Goal: Information Seeking & Learning: Learn about a topic

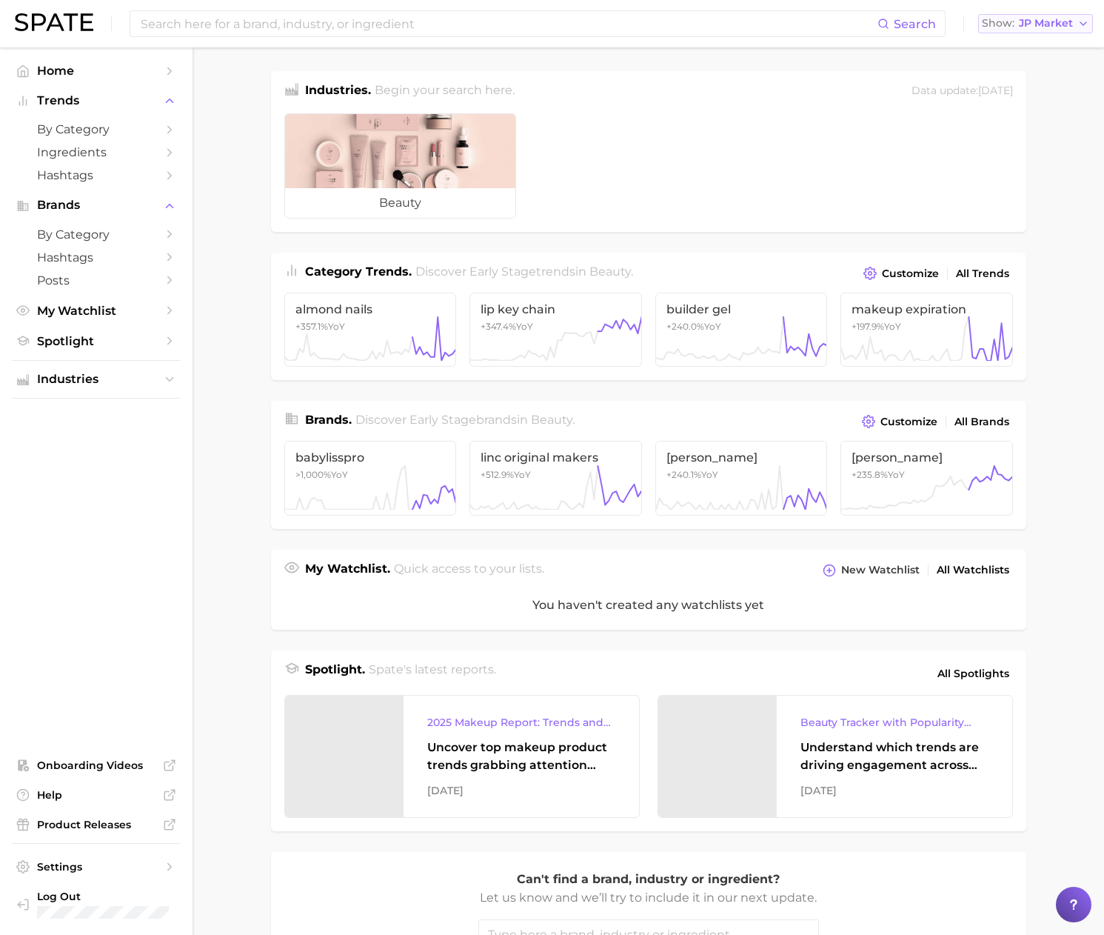
drag, startPoint x: 1032, startPoint y: 23, endPoint x: 1037, endPoint y: 32, distance: 10.3
click at [1032, 23] on span "JP Market" at bounding box center [1046, 23] width 54 height 8
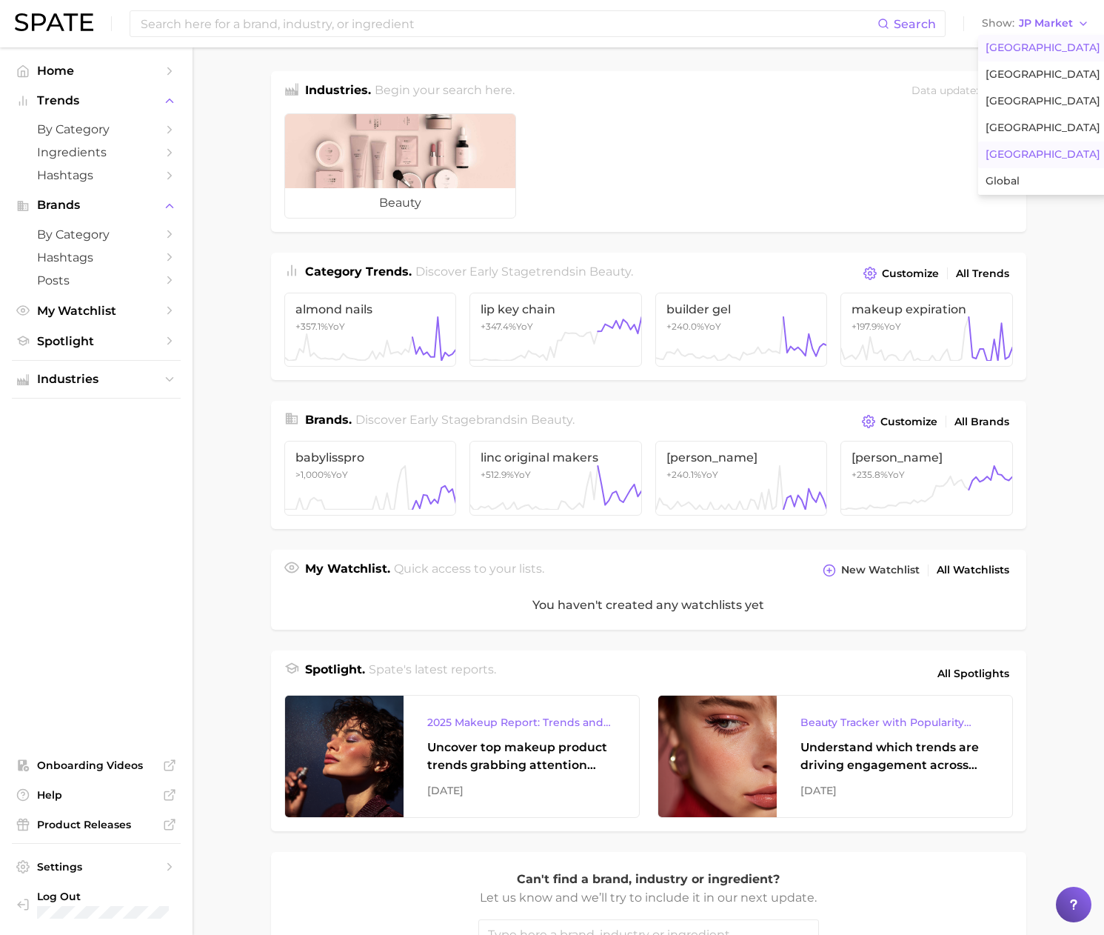
click at [1038, 53] on span "[GEOGRAPHIC_DATA]" at bounding box center [1043, 47] width 115 height 13
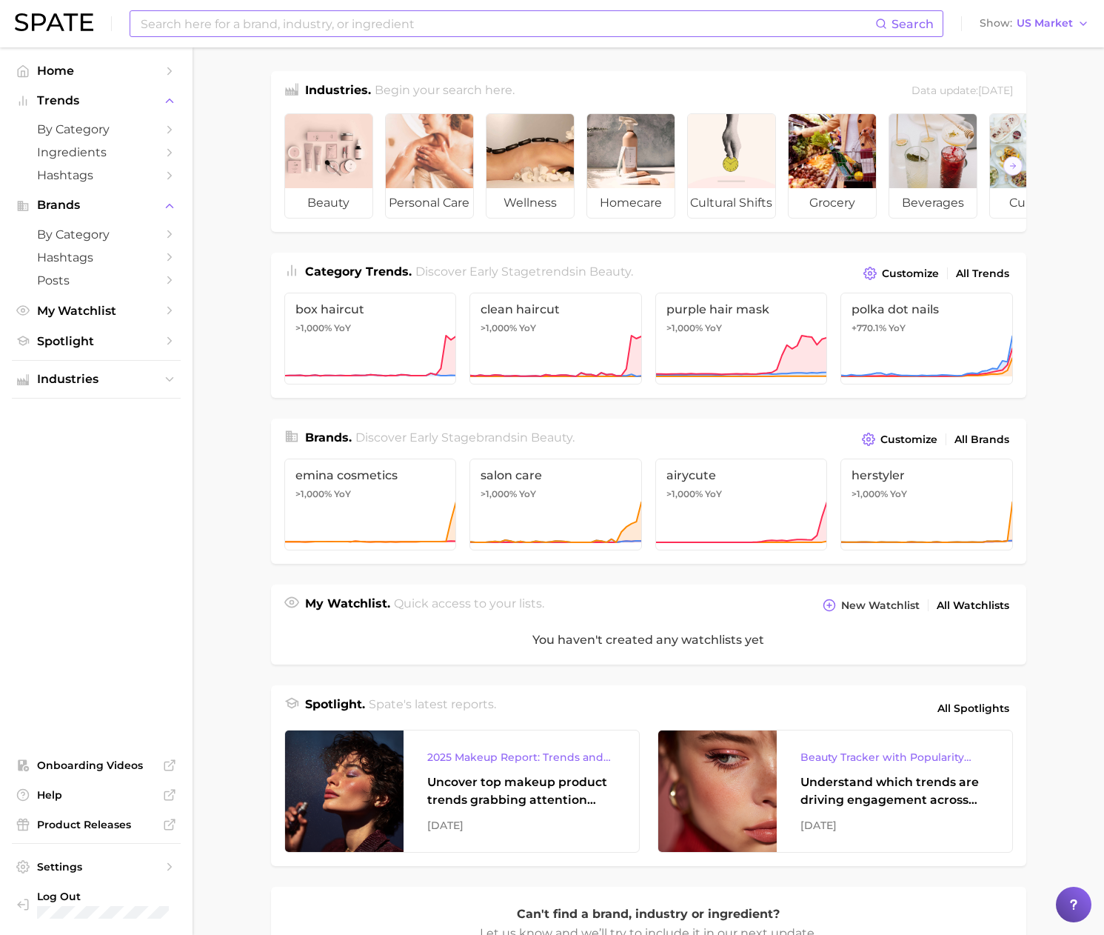
click at [475, 27] on input at bounding box center [507, 23] width 736 height 25
type input "未"
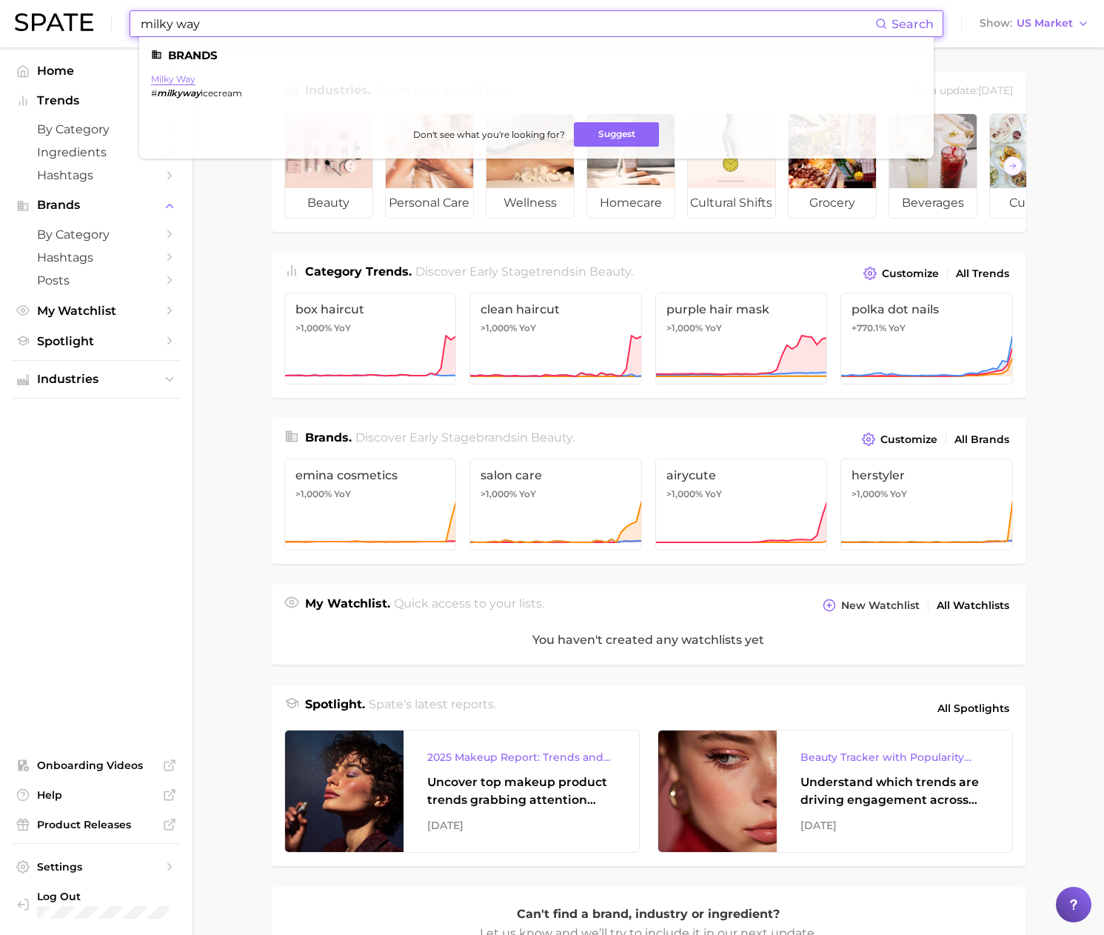
type input "milky way"
click at [187, 78] on link "milky way" at bounding box center [173, 78] width 44 height 11
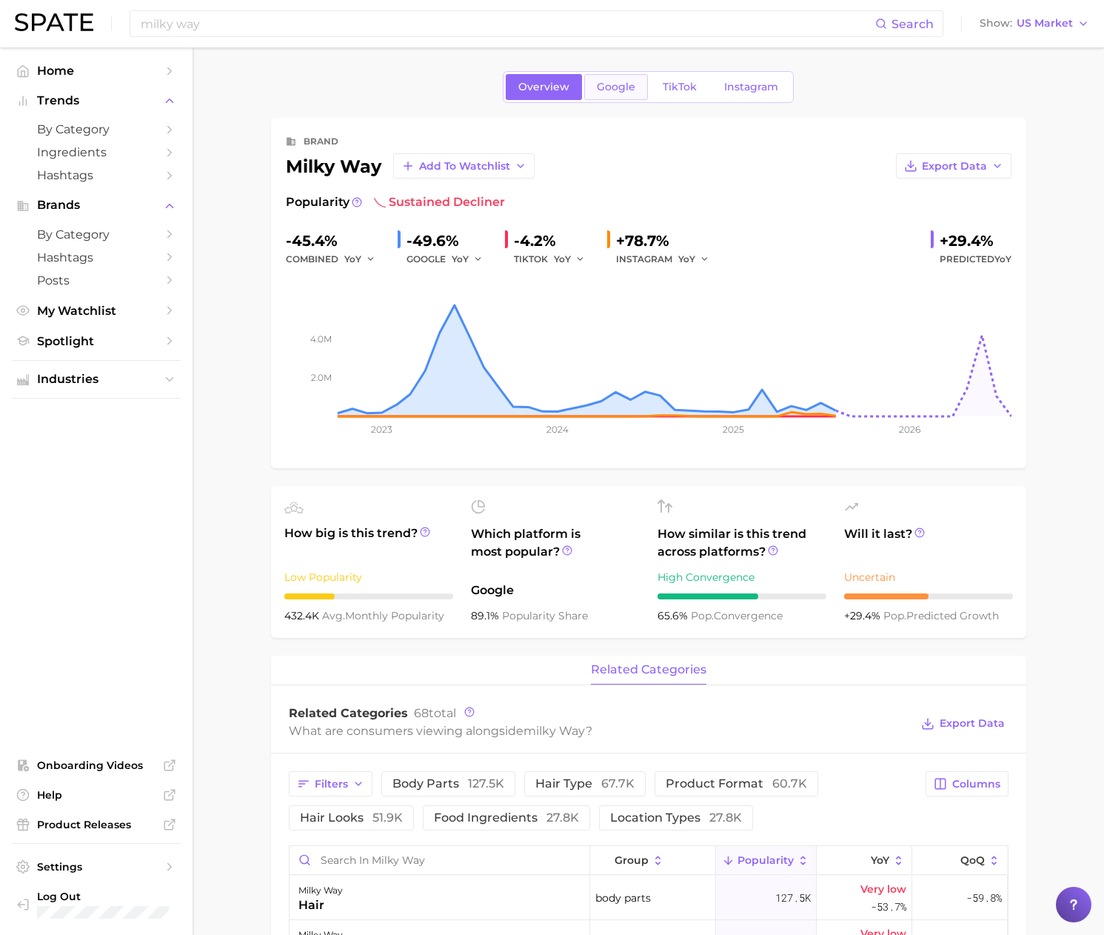
click at [612, 81] on span "Google" at bounding box center [616, 87] width 39 height 13
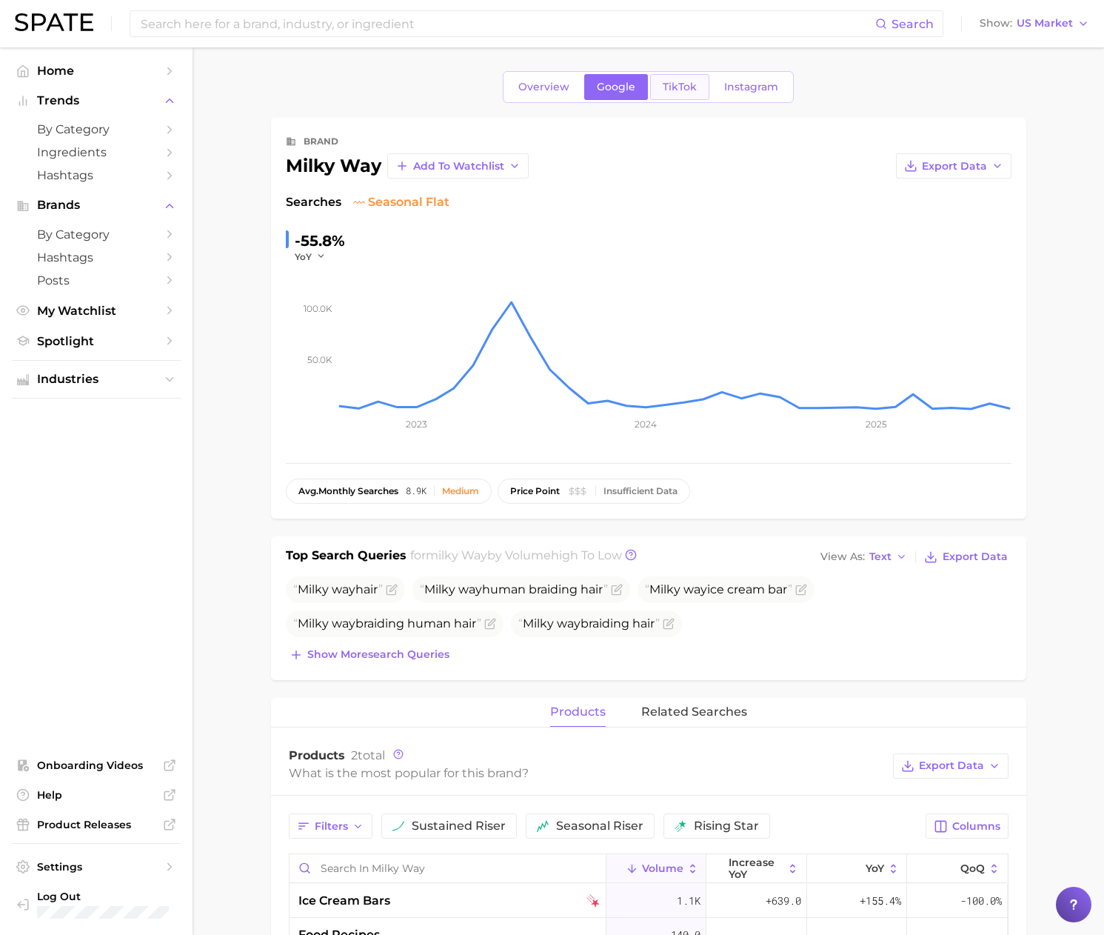
click at [678, 93] on span "TikTok" at bounding box center [680, 87] width 34 height 13
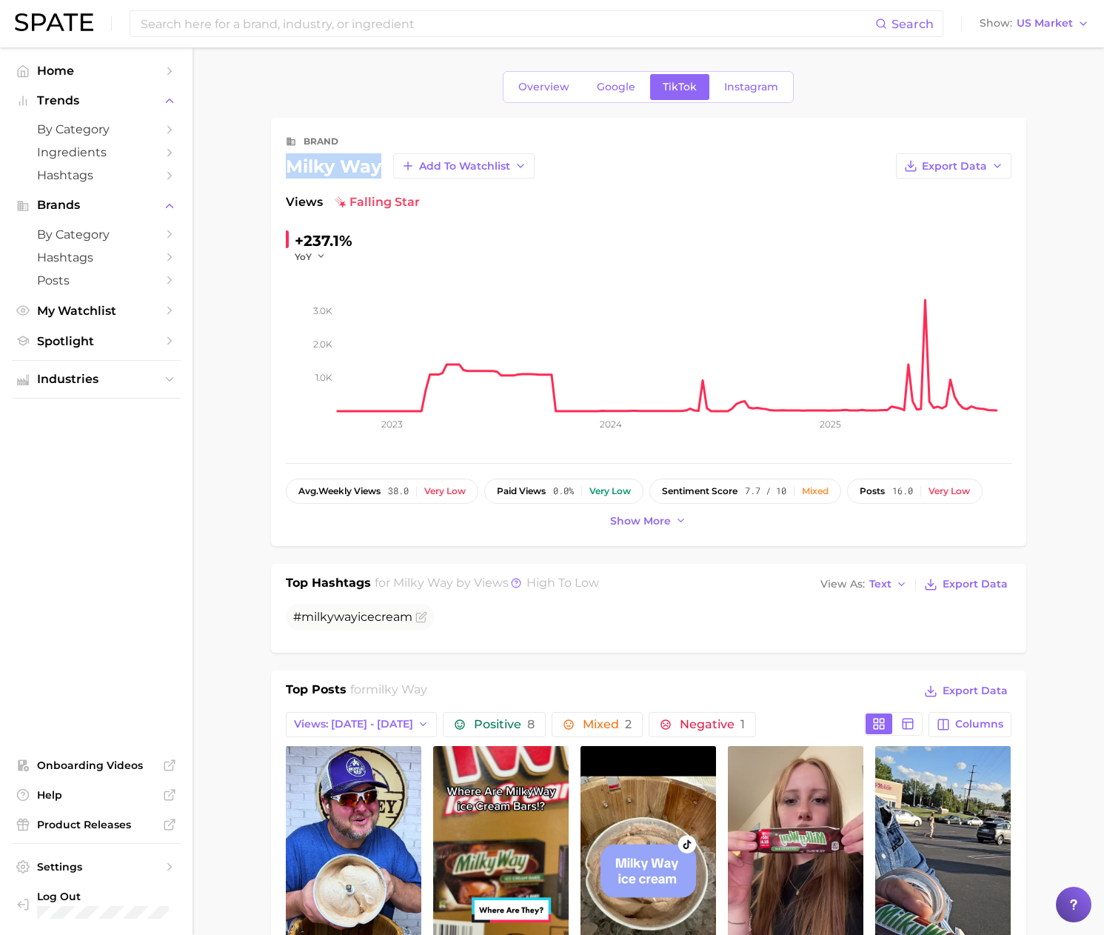
drag, startPoint x: 287, startPoint y: 166, endPoint x: 381, endPoint y: 165, distance: 93.3
click at [381, 165] on div "milky way Add to Watchlist" at bounding box center [410, 165] width 249 height 25
copy div "milky way"
click at [611, 94] on link "Google" at bounding box center [616, 87] width 64 height 26
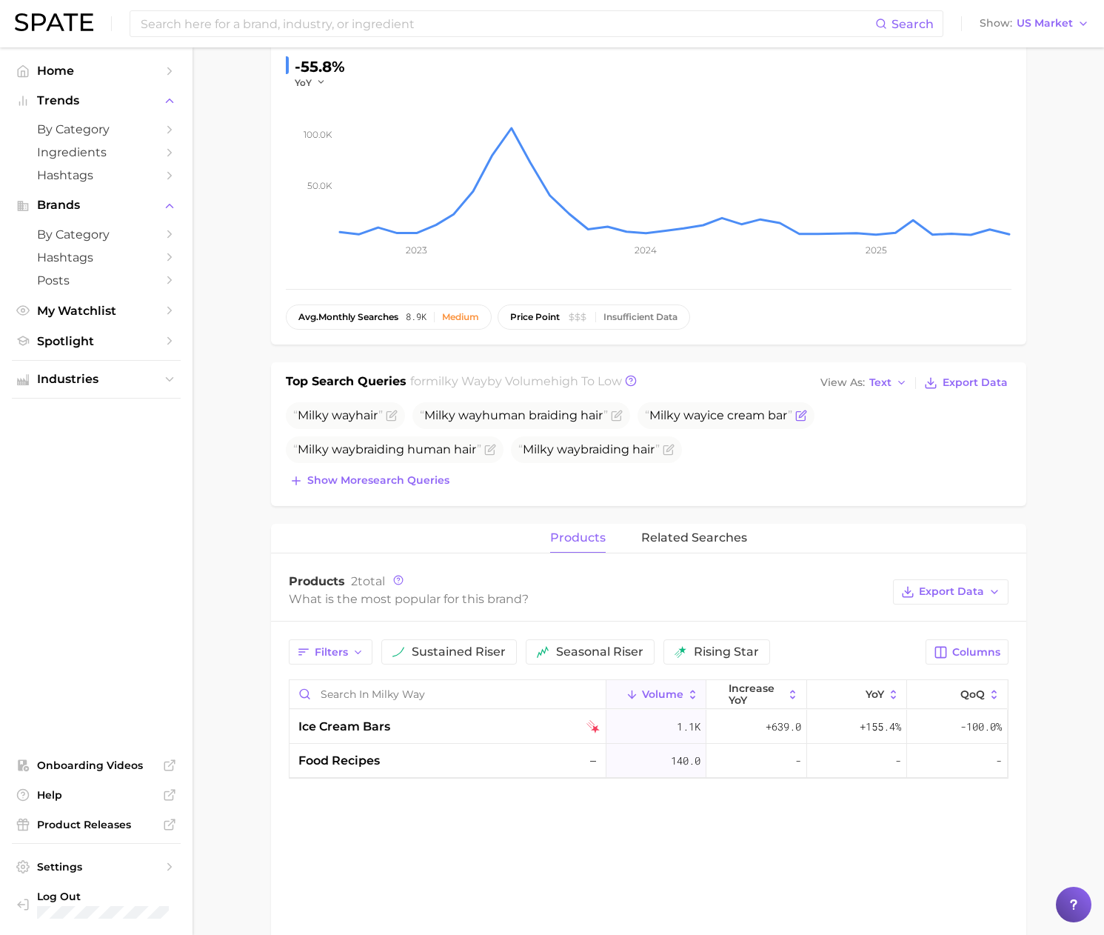
scroll to position [182, 0]
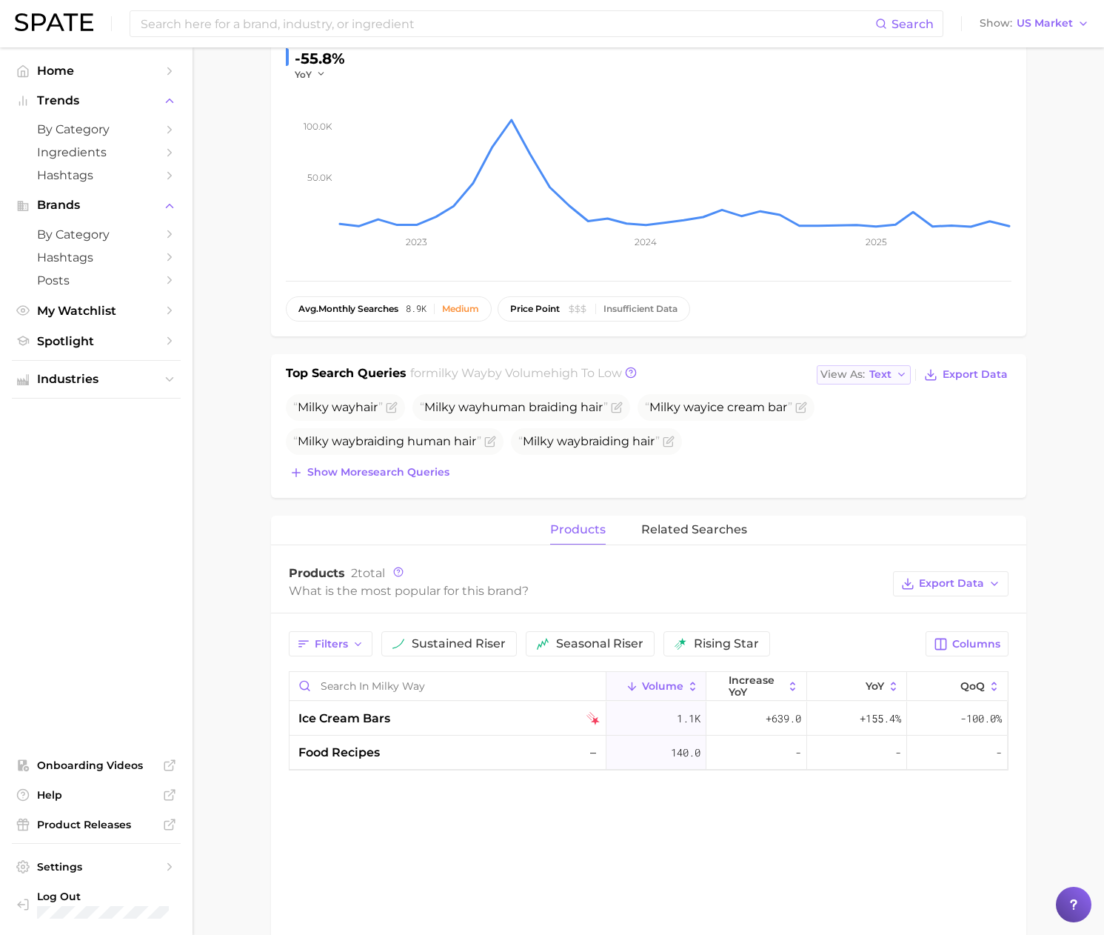
click at [876, 378] on span "Text" at bounding box center [880, 374] width 22 height 8
click at [876, 425] on button "Table" at bounding box center [898, 425] width 163 height 27
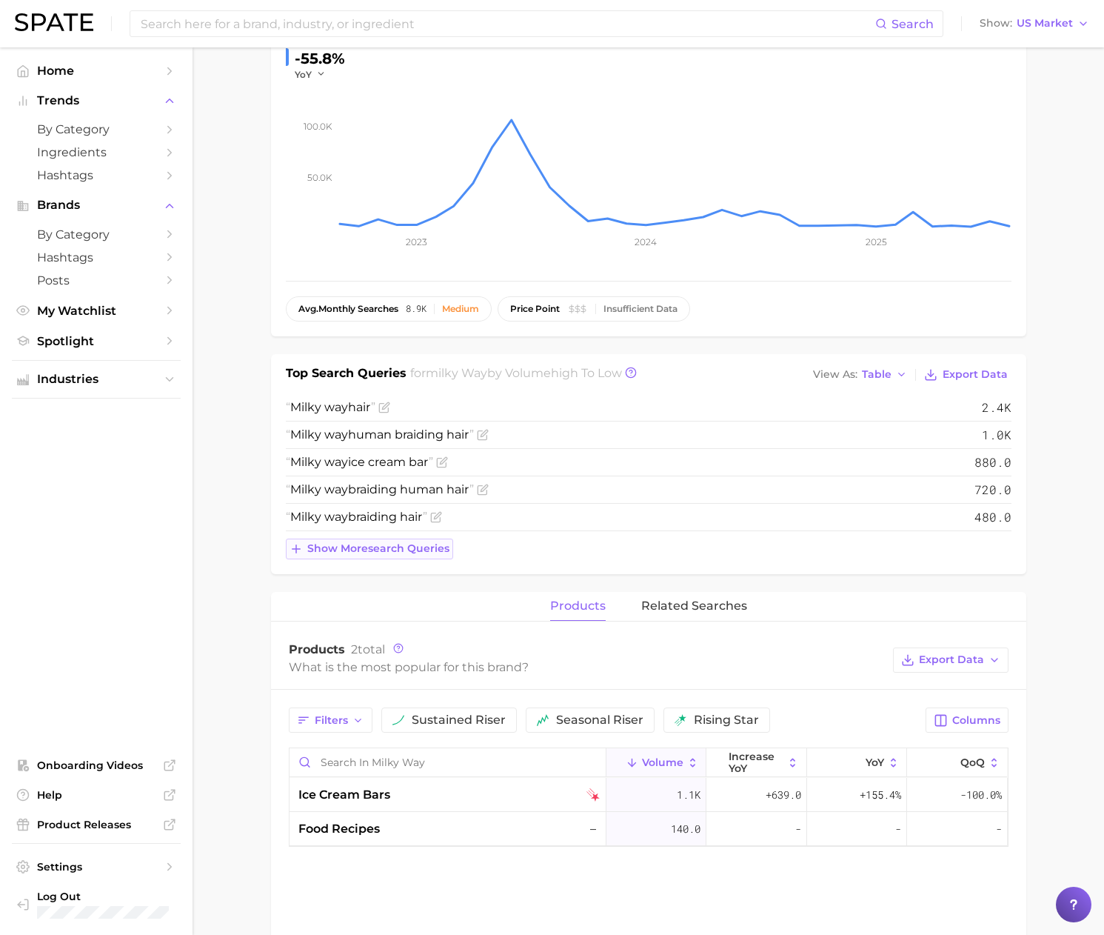
click at [440, 552] on span "Show more search queries" at bounding box center [378, 548] width 142 height 13
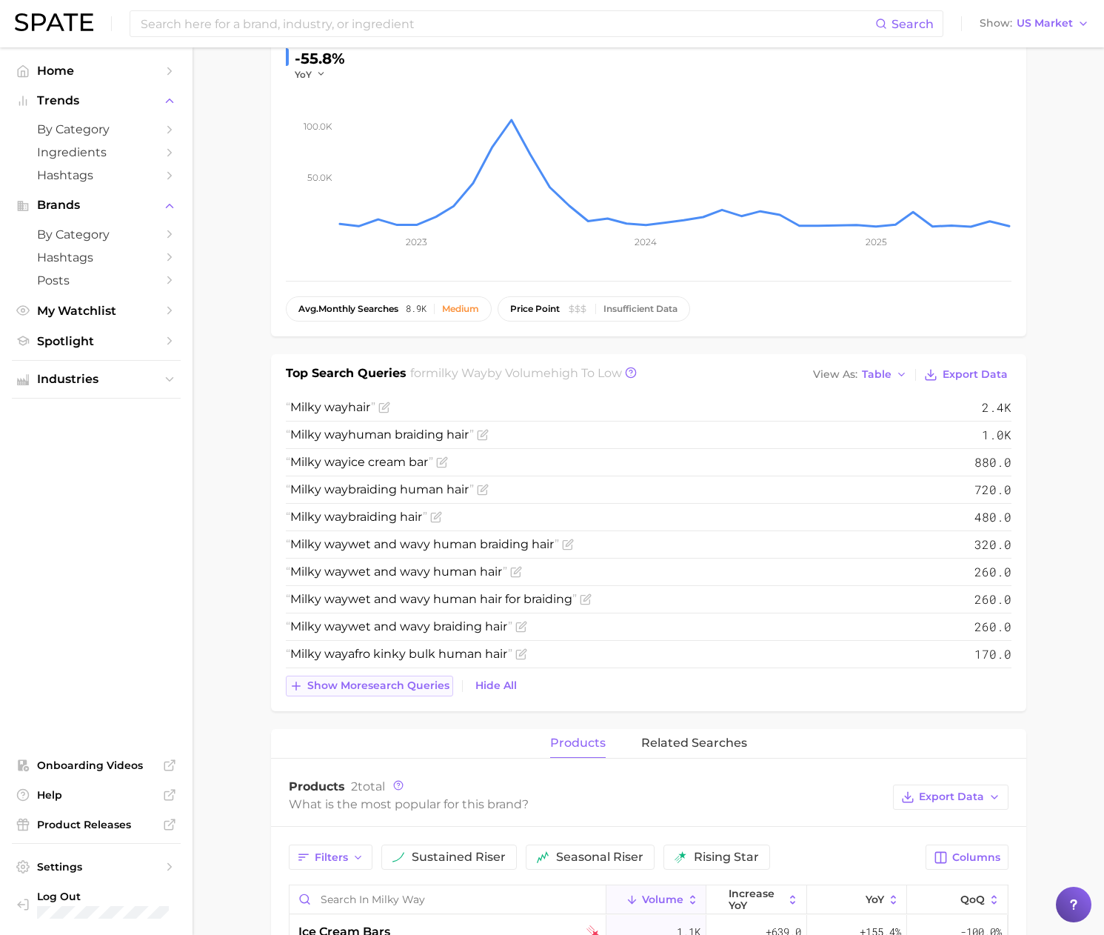
click at [408, 695] on button "Show more search queries" at bounding box center [369, 685] width 167 height 21
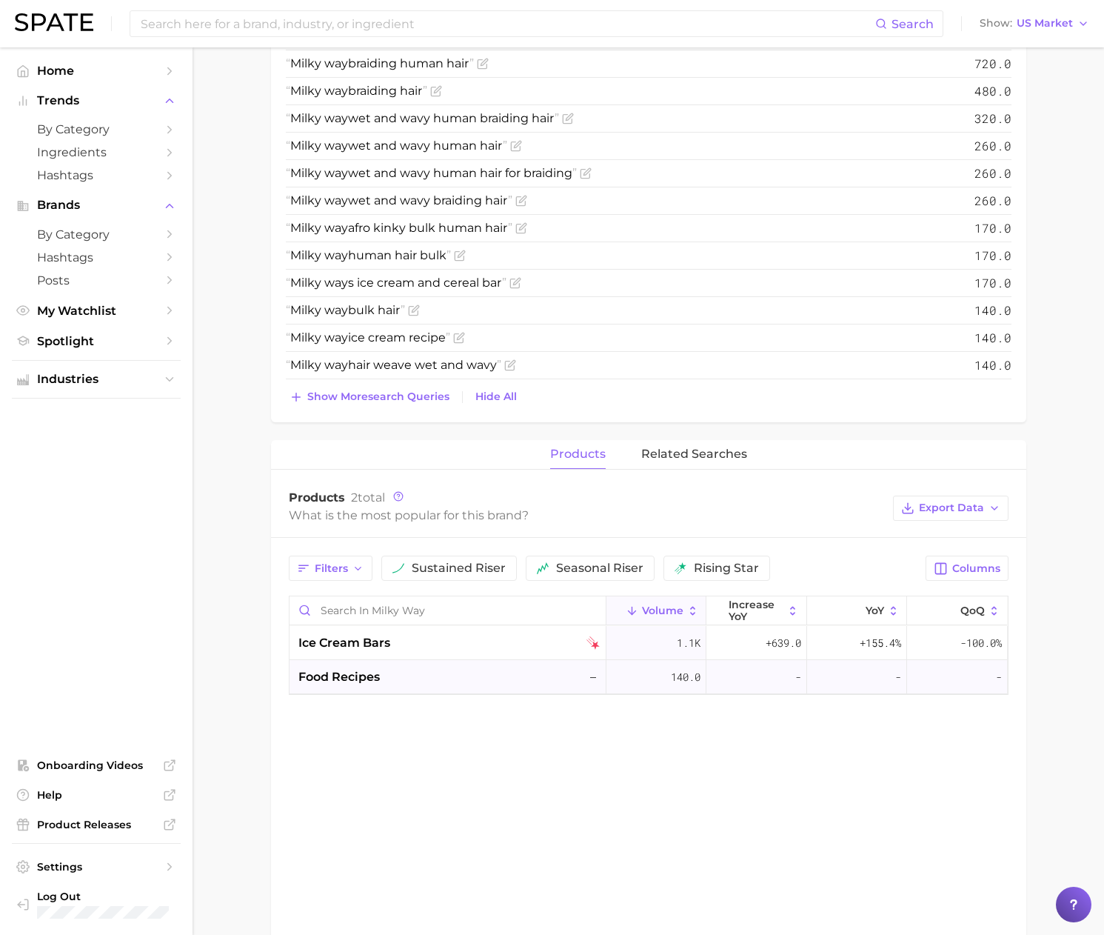
scroll to position [618, 0]
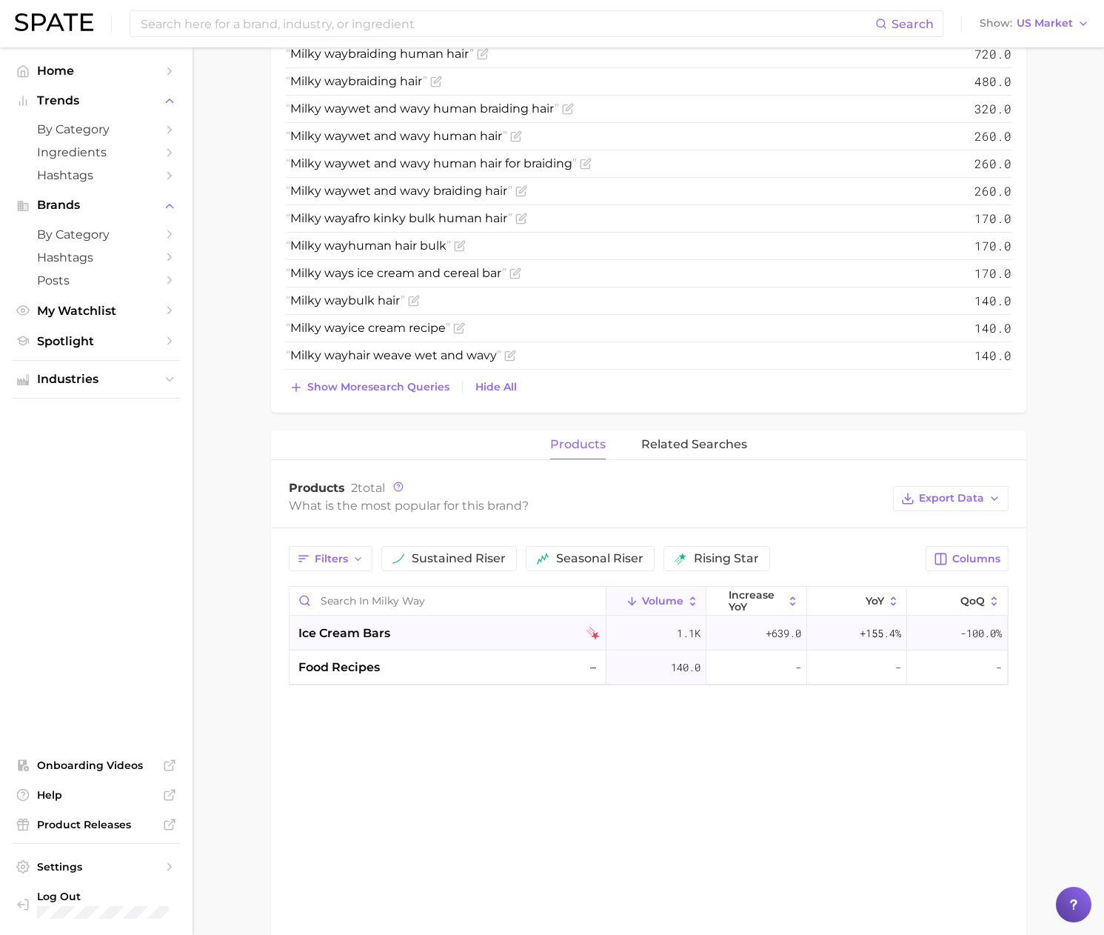
click at [375, 635] on span "ice cream bars" at bounding box center [344, 633] width 92 height 18
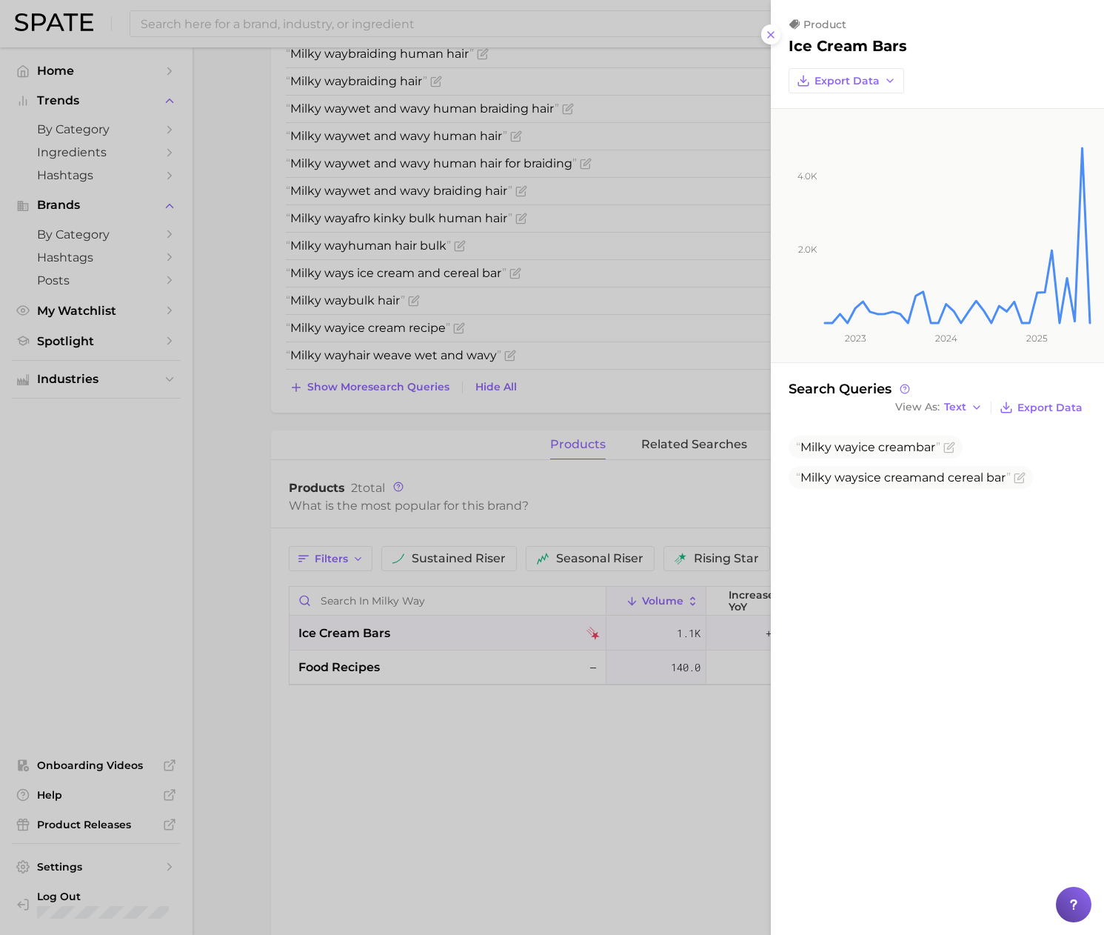
click at [372, 664] on div at bounding box center [552, 467] width 1104 height 935
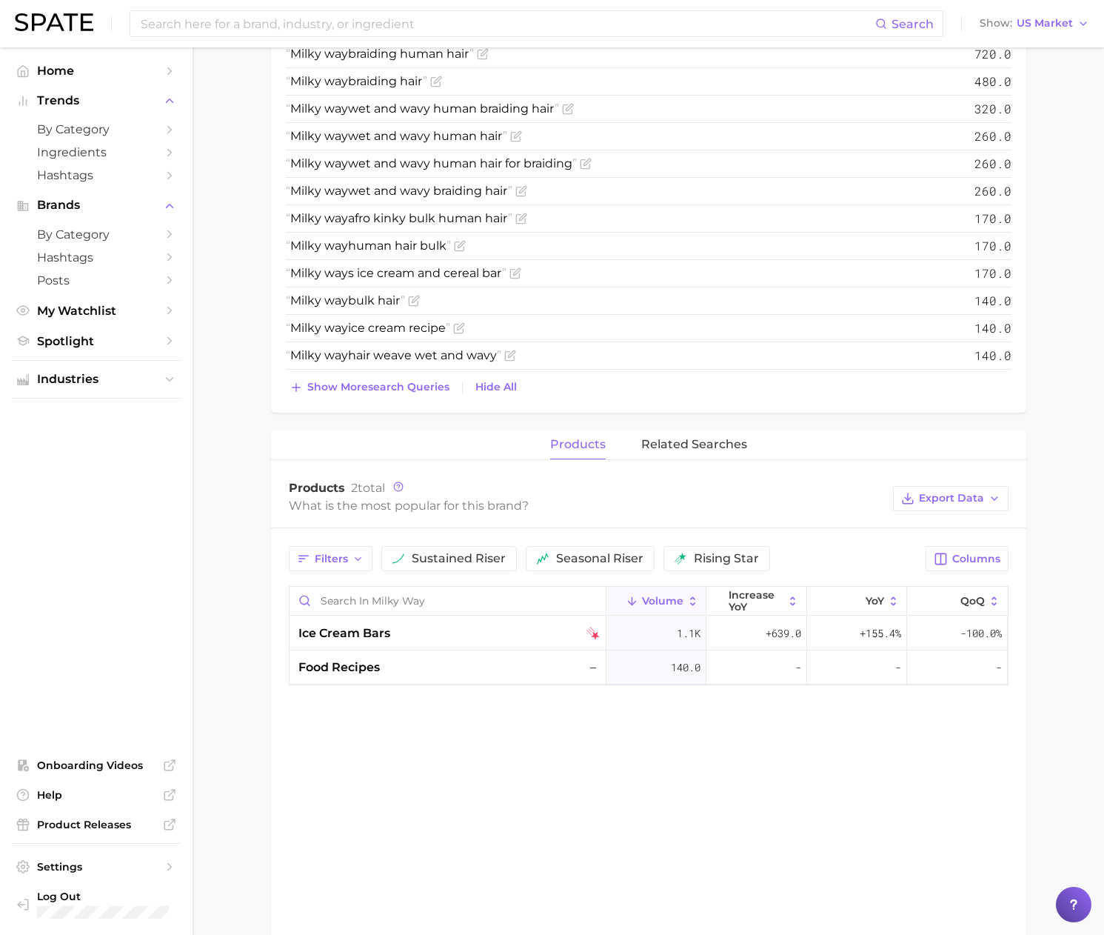
click at [380, 667] on div "food recipes –" at bounding box center [448, 667] width 301 height 18
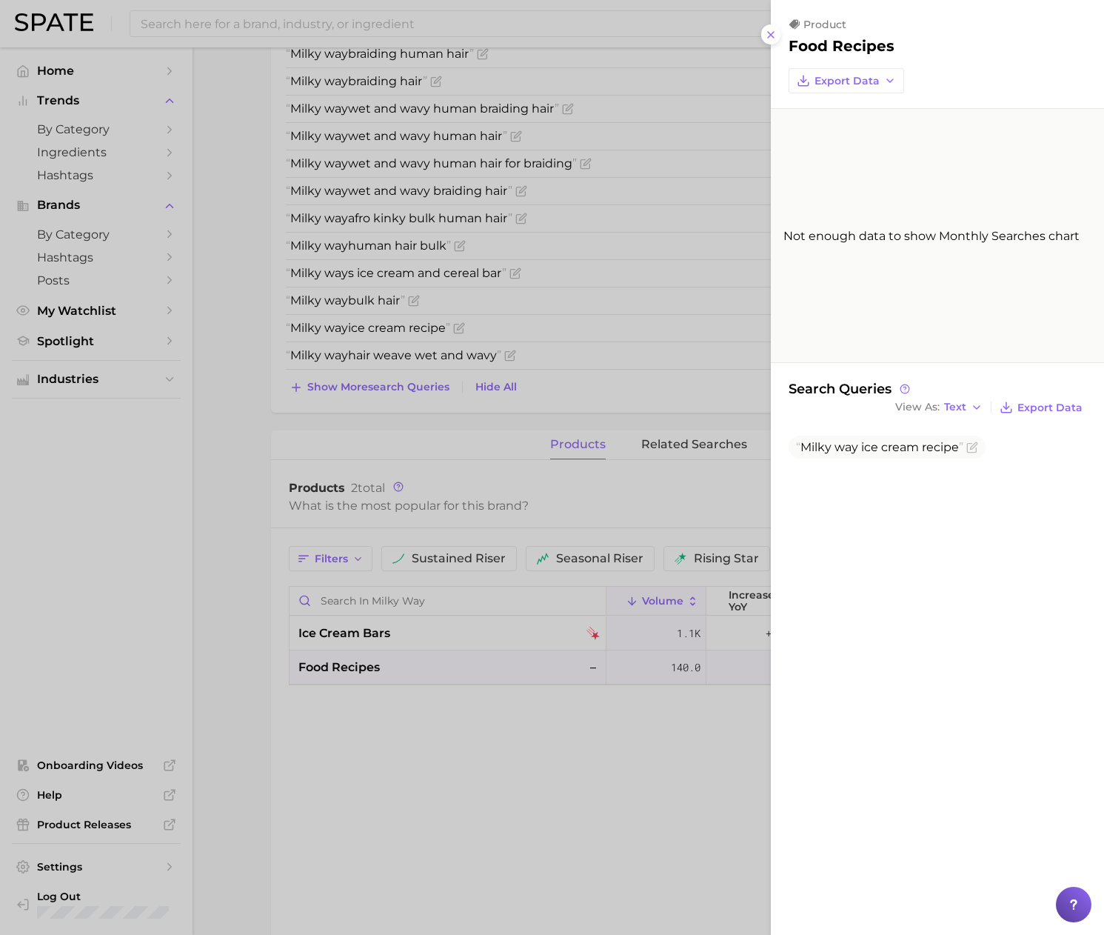
click at [658, 98] on div at bounding box center [552, 467] width 1104 height 935
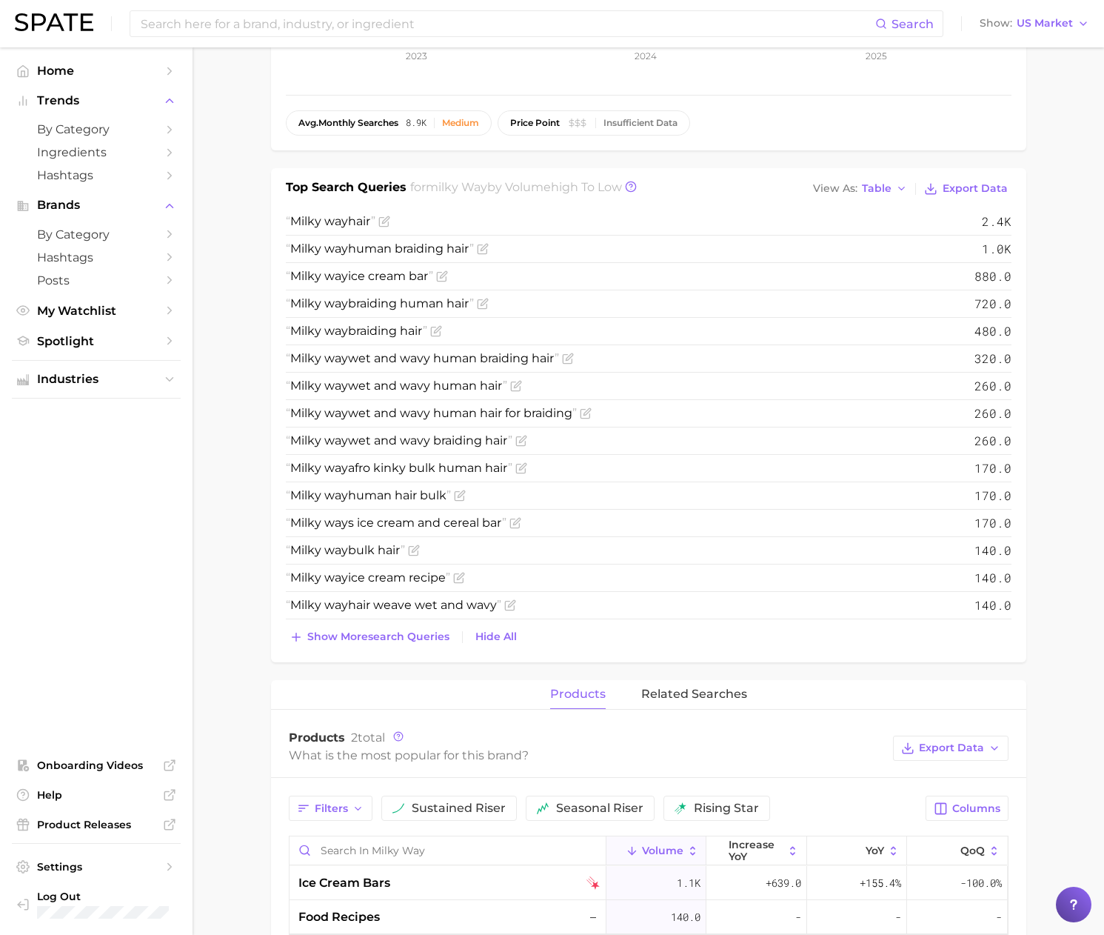
scroll to position [0, 0]
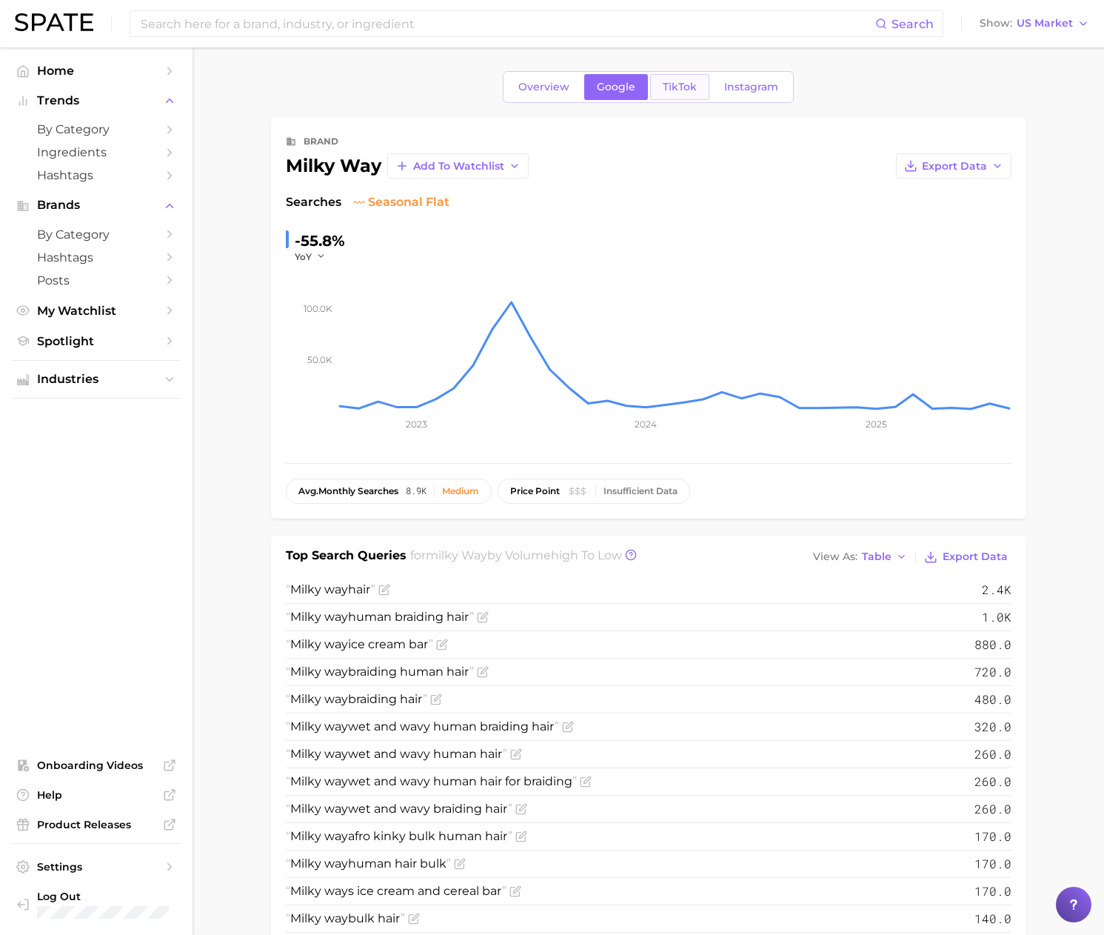
click at [661, 95] on link "TikTok" at bounding box center [679, 87] width 59 height 26
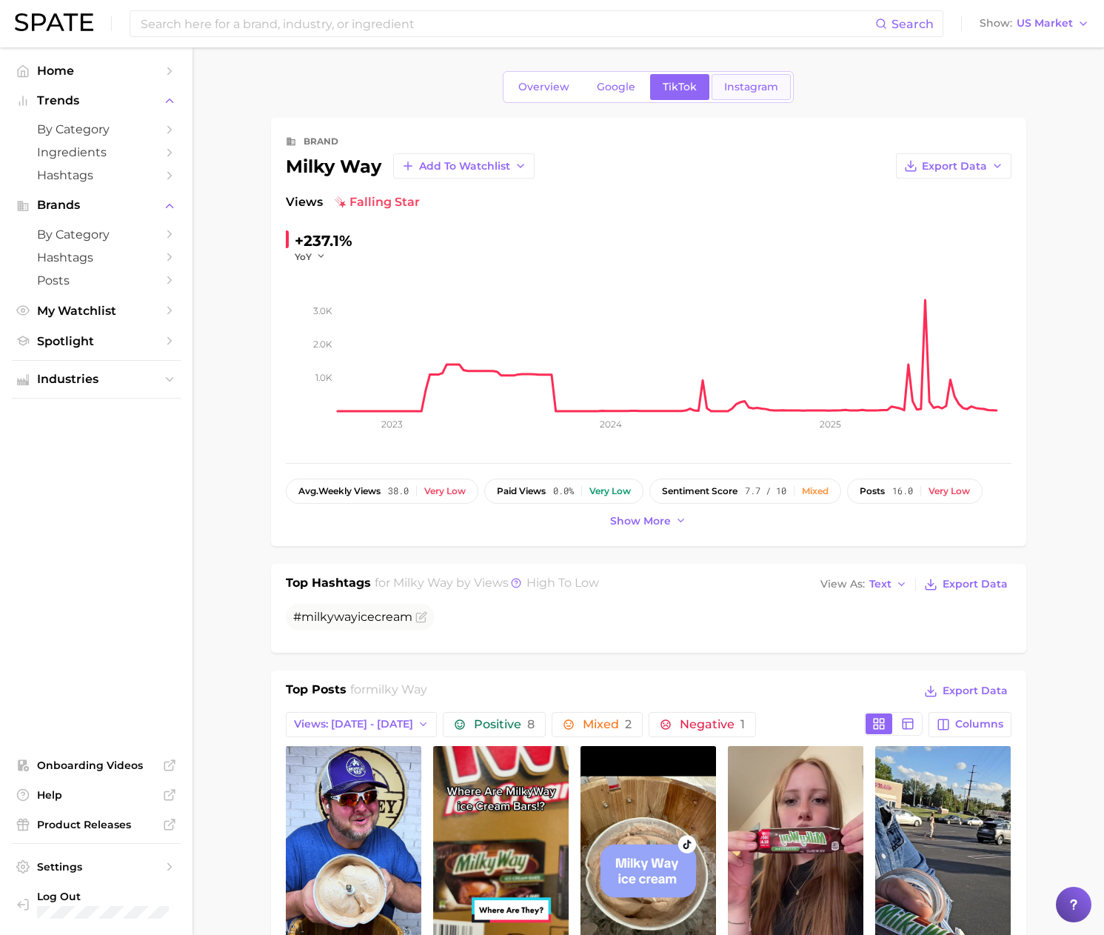
click at [754, 96] on link "Instagram" at bounding box center [751, 87] width 79 height 26
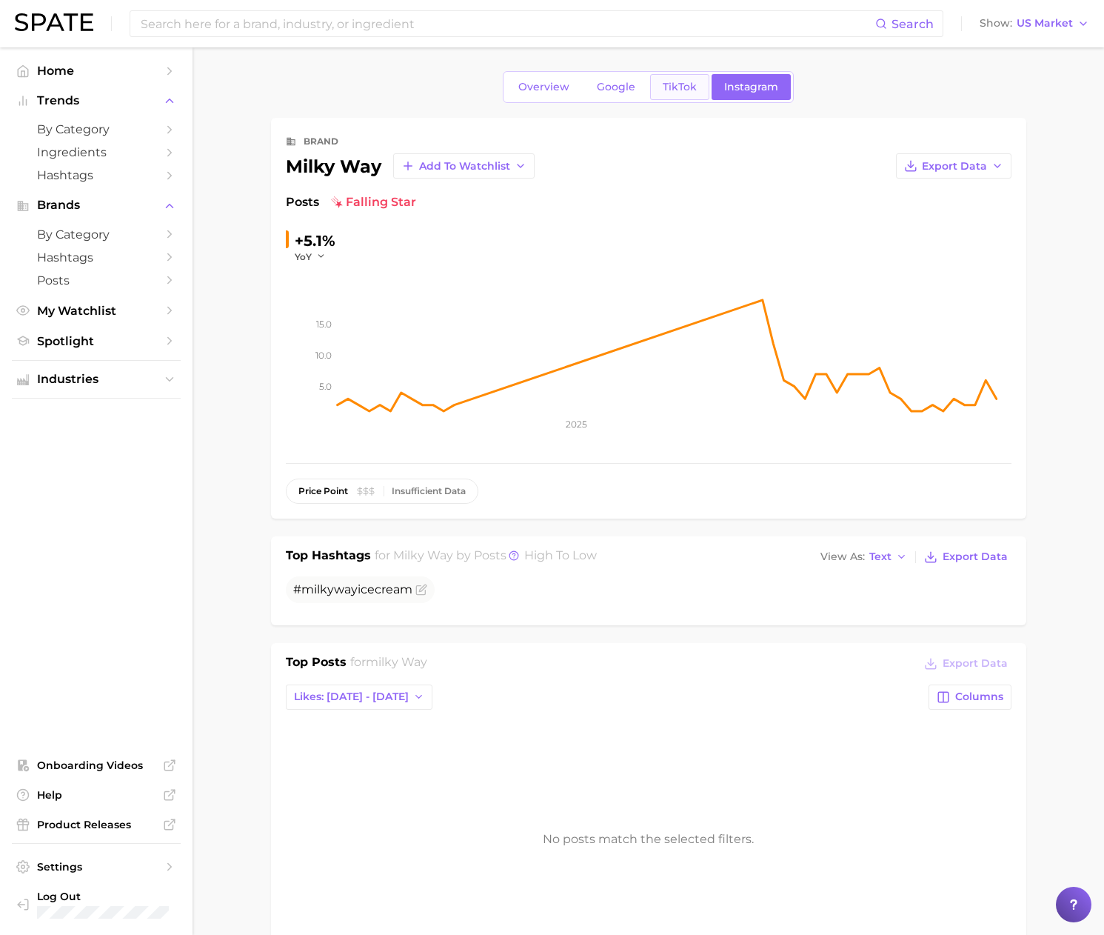
click at [654, 94] on link "TikTok" at bounding box center [679, 87] width 59 height 26
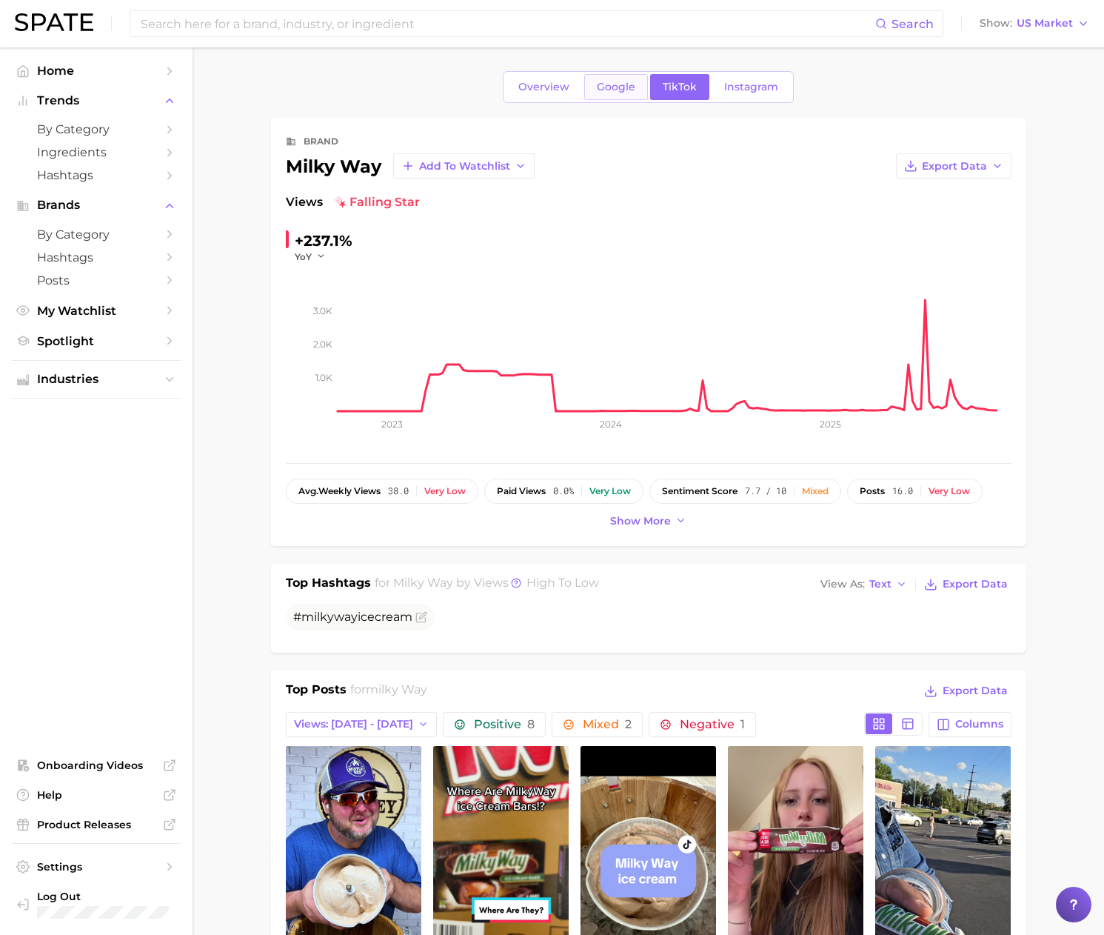
click at [605, 93] on span "Google" at bounding box center [616, 87] width 39 height 13
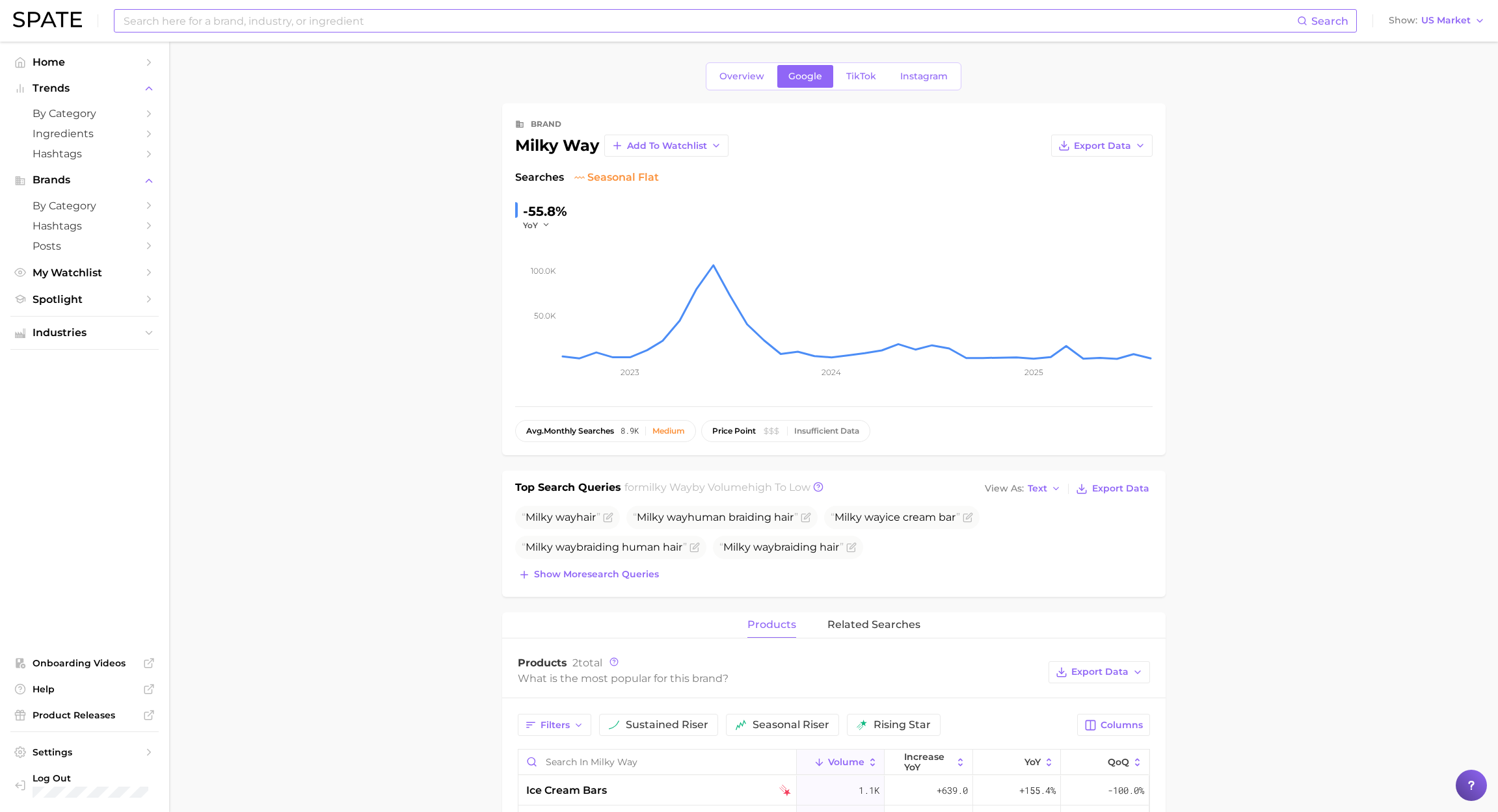
click at [414, 19] on input at bounding box center [709, 20] width 1174 height 22
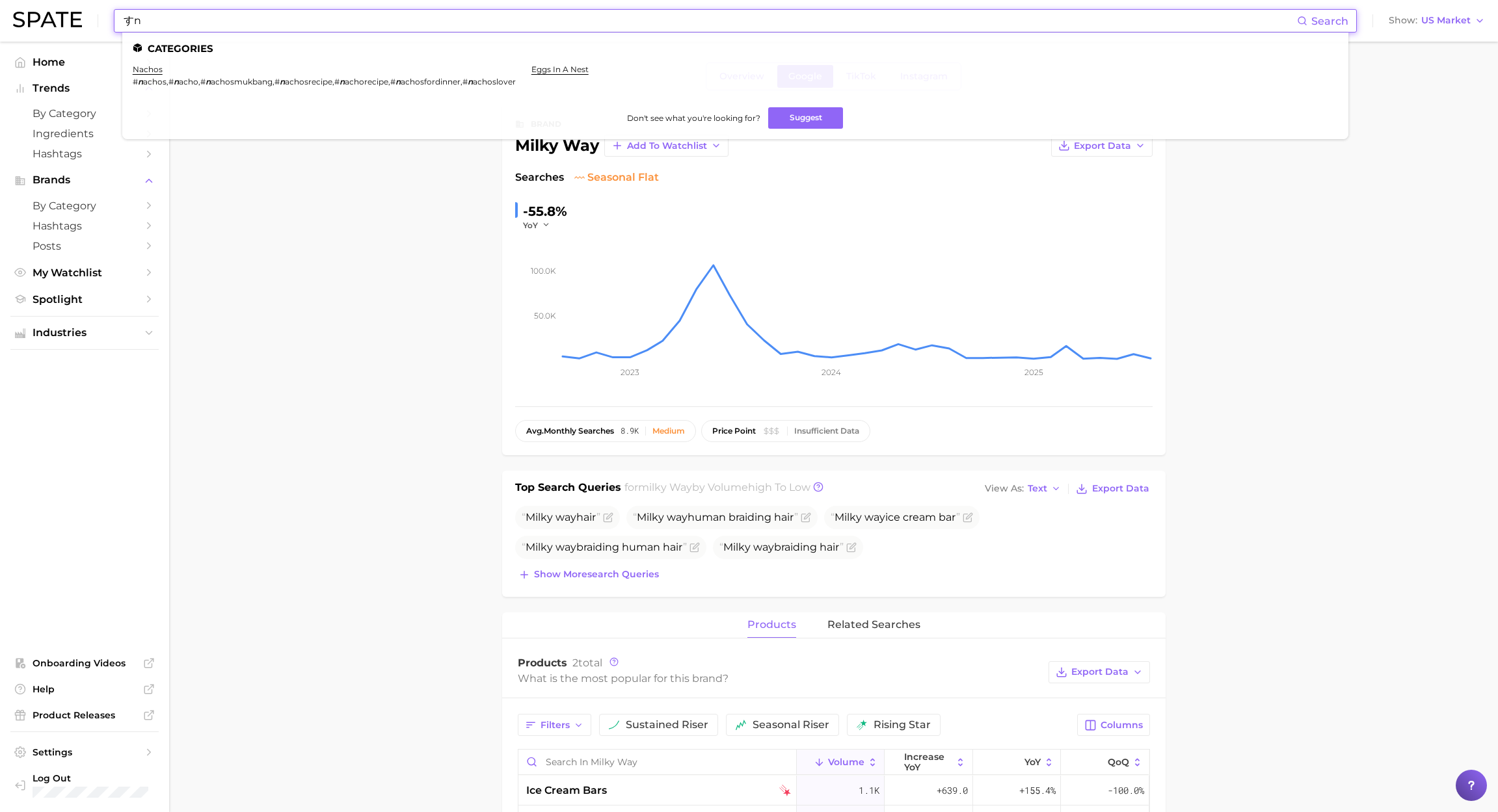
type input "す"
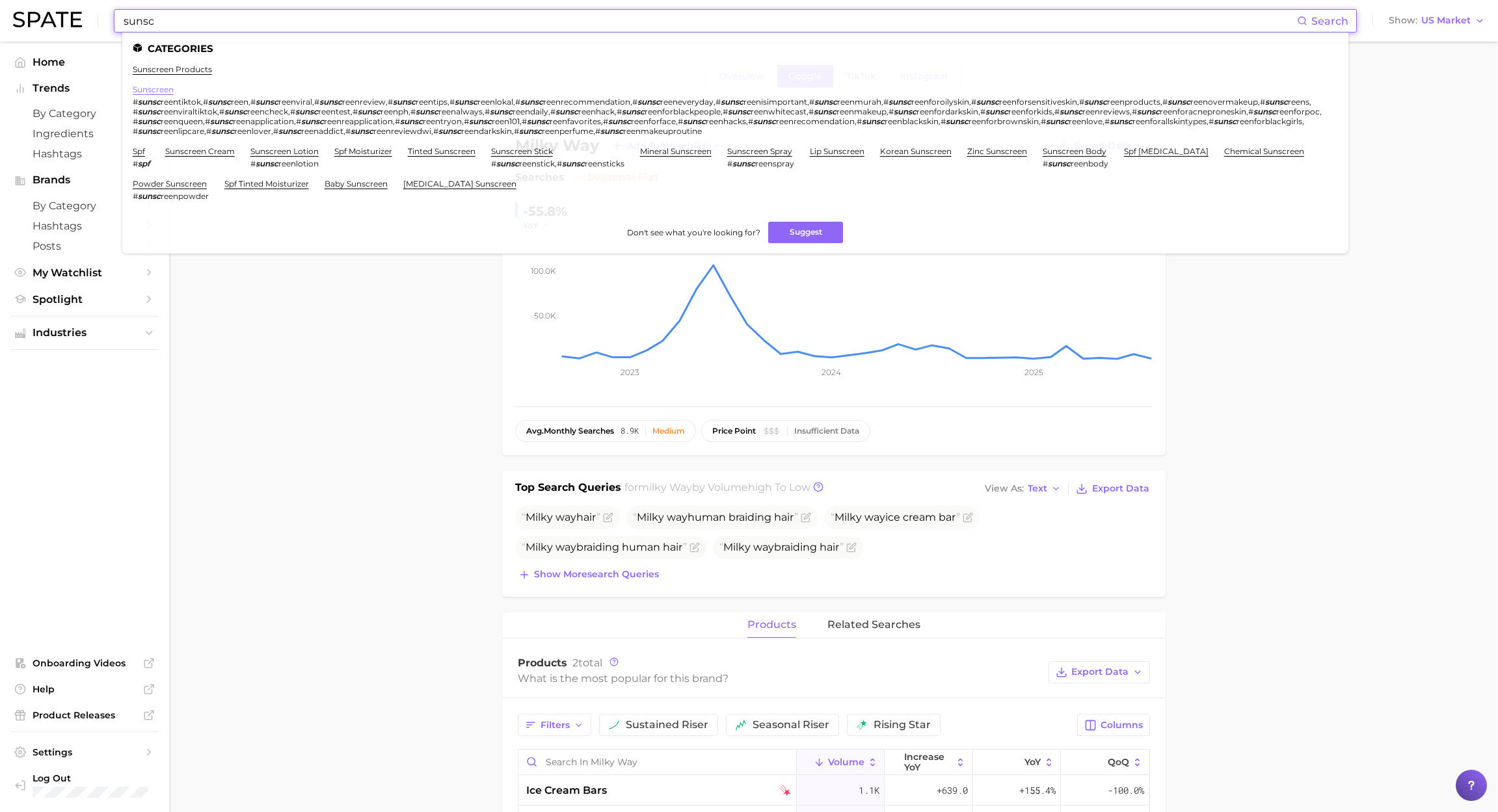
type input "sunsc"
click at [160, 92] on link "sunscreen" at bounding box center [153, 89] width 41 height 10
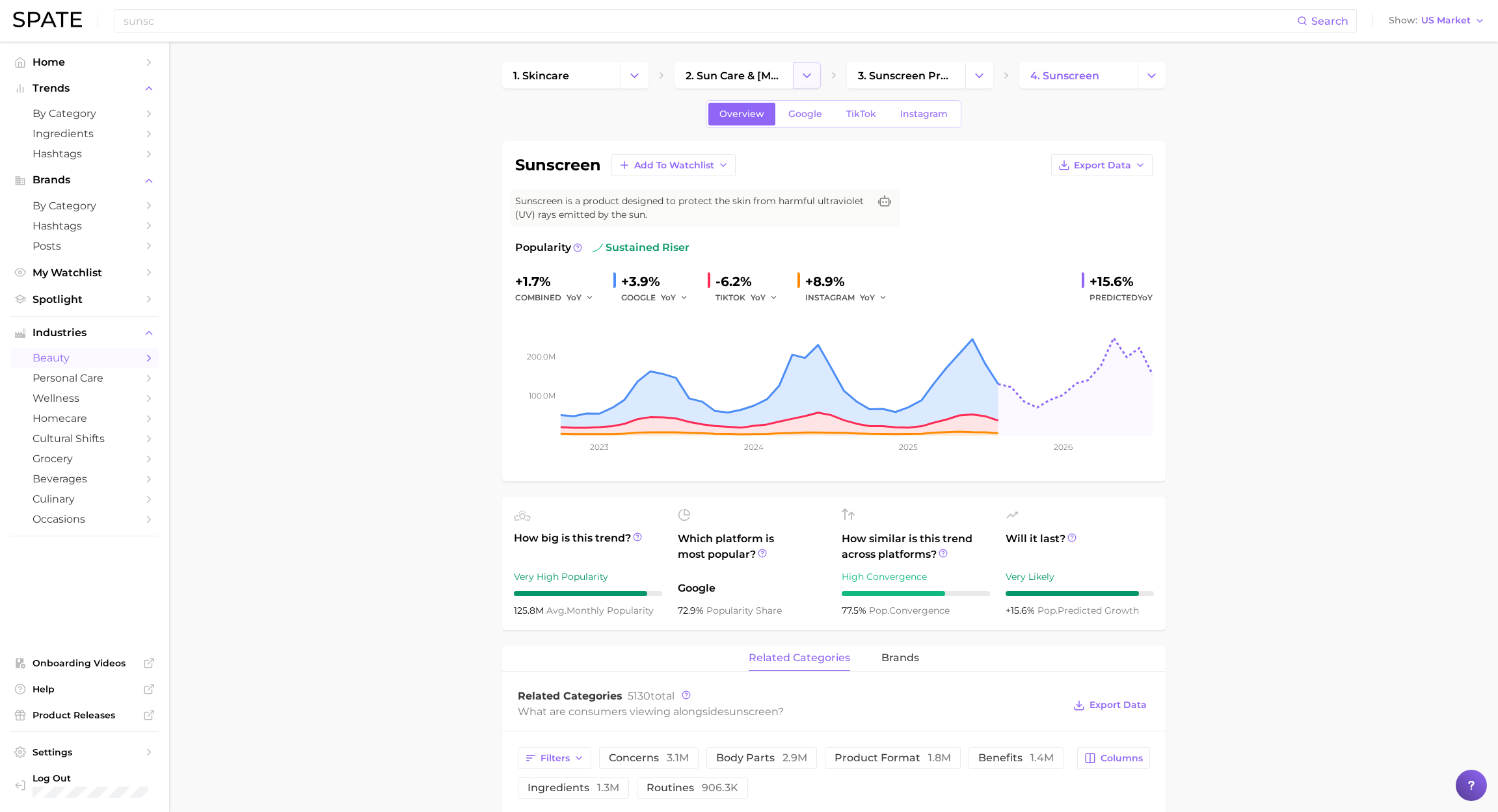
click at [809, 82] on icon "Change Category" at bounding box center [807, 76] width 14 height 14
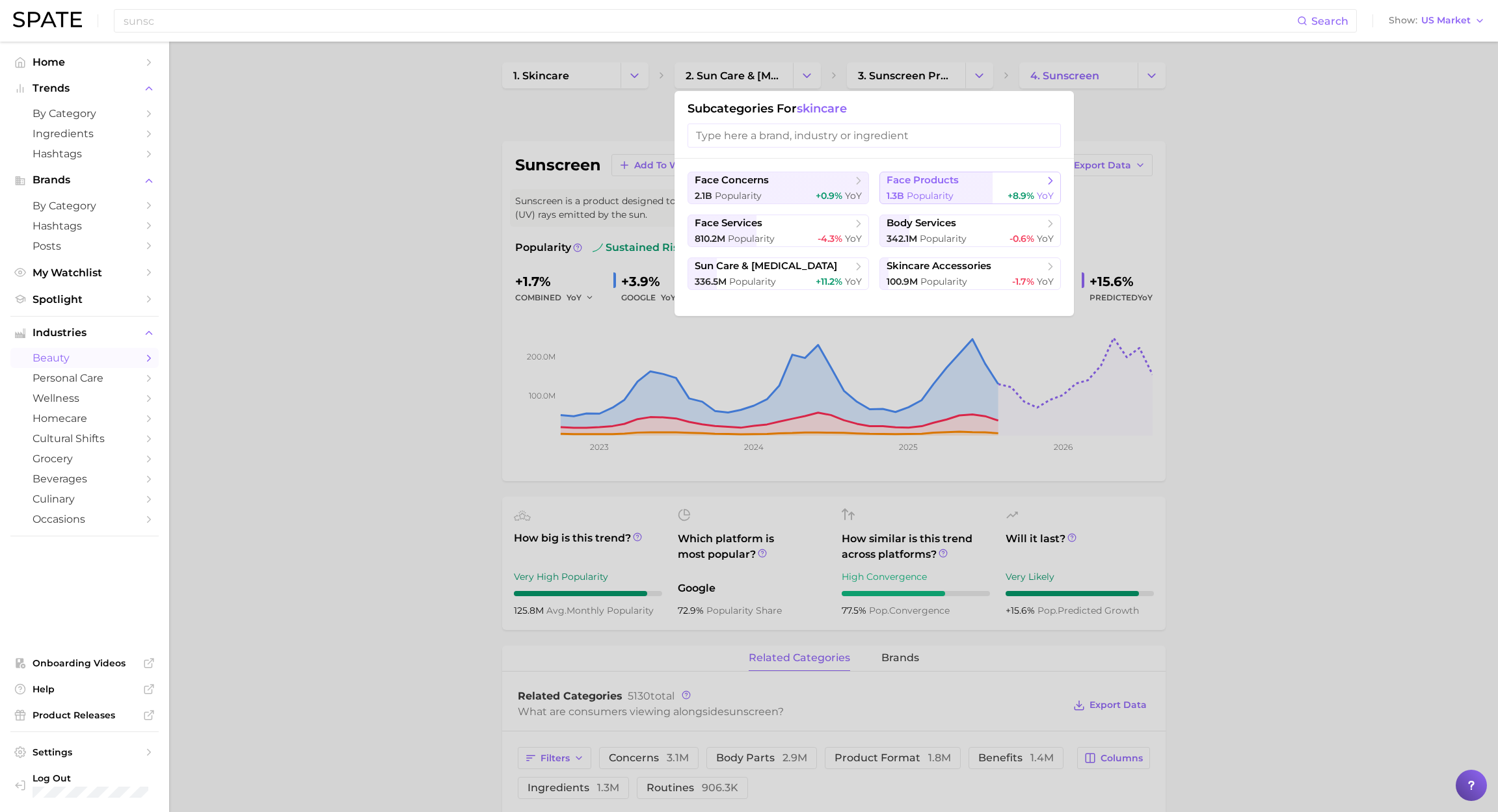
click at [954, 190] on div "1.3b Popularity +8.9% YoY" at bounding box center [969, 196] width 167 height 12
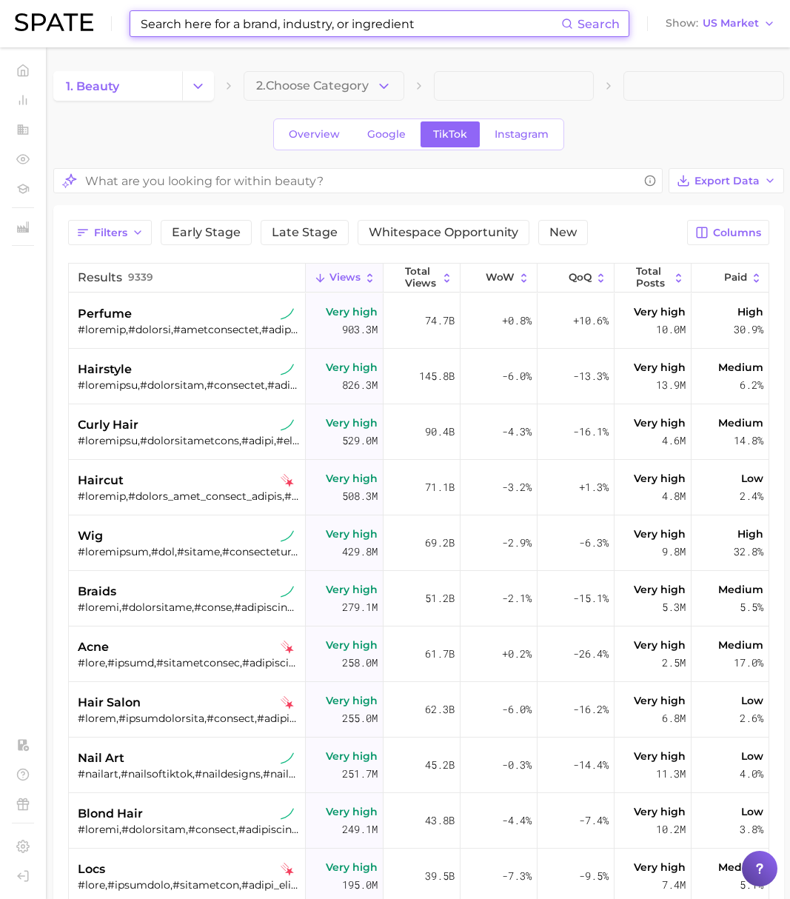
click at [228, 32] on input at bounding box center [350, 23] width 422 height 25
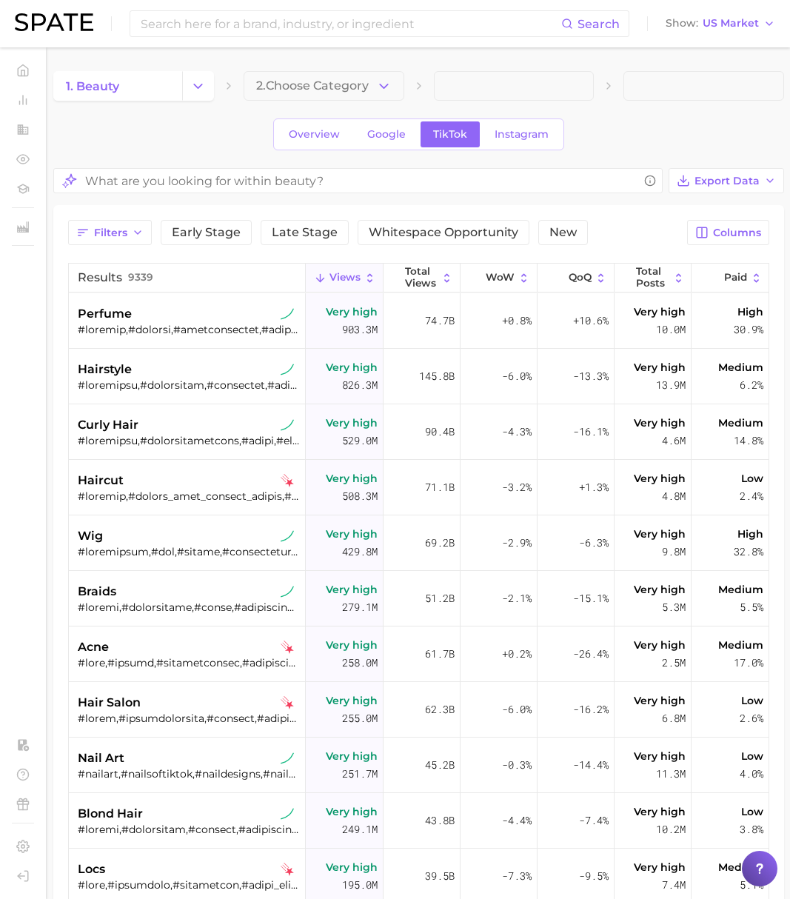
drag, startPoint x: 705, startPoint y: 18, endPoint x: 712, endPoint y: 33, distance: 16.9
click at [705, 19] on span "US Market" at bounding box center [731, 23] width 56 height 8
click at [707, 147] on button "[GEOGRAPHIC_DATA]" at bounding box center [727, 154] width 130 height 27
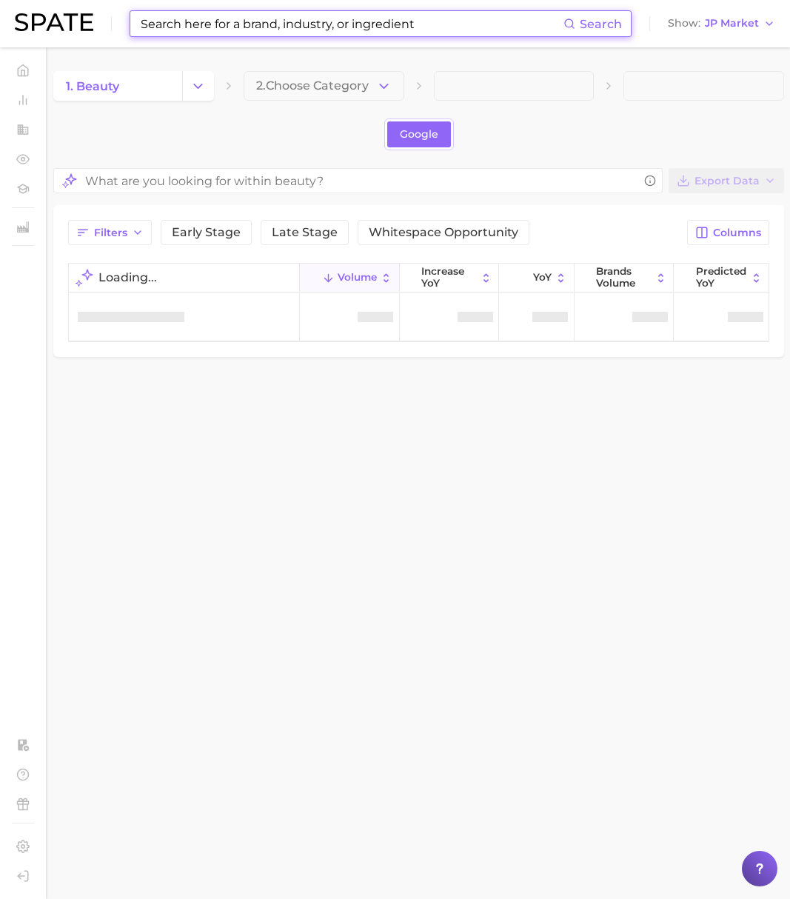
click at [230, 24] on input at bounding box center [351, 23] width 424 height 25
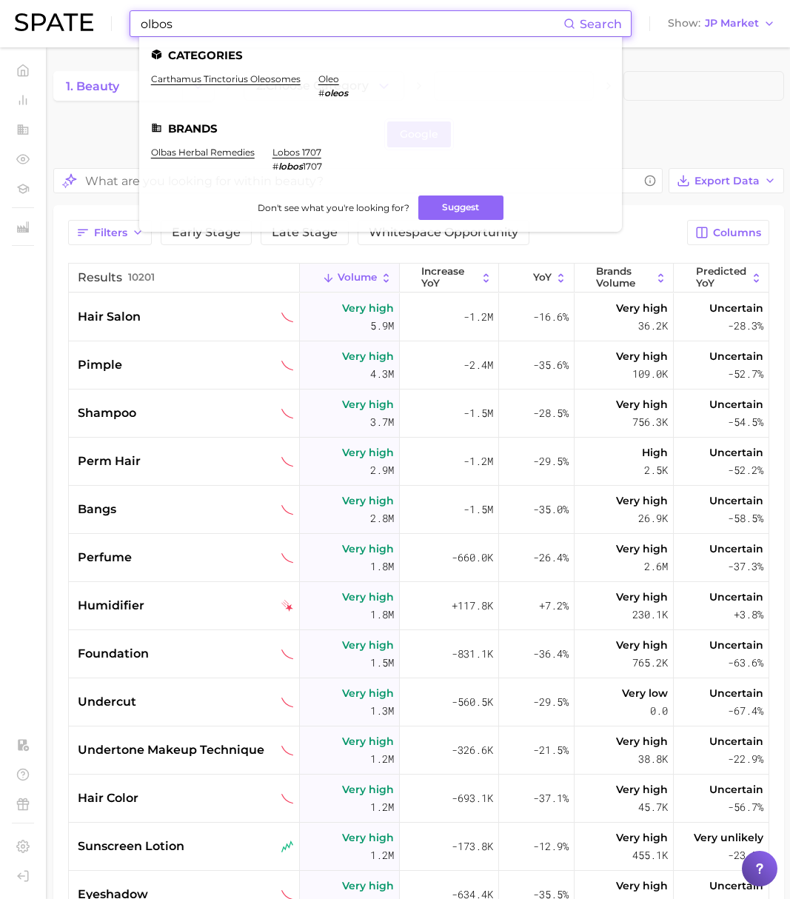
drag, startPoint x: 164, startPoint y: 21, endPoint x: 82, endPoint y: 18, distance: 82.3
click at [82, 18] on div "olbos Search Categories carthamus tinctorius oleosomes oleo # oleos Brands olba…" at bounding box center [395, 23] width 761 height 47
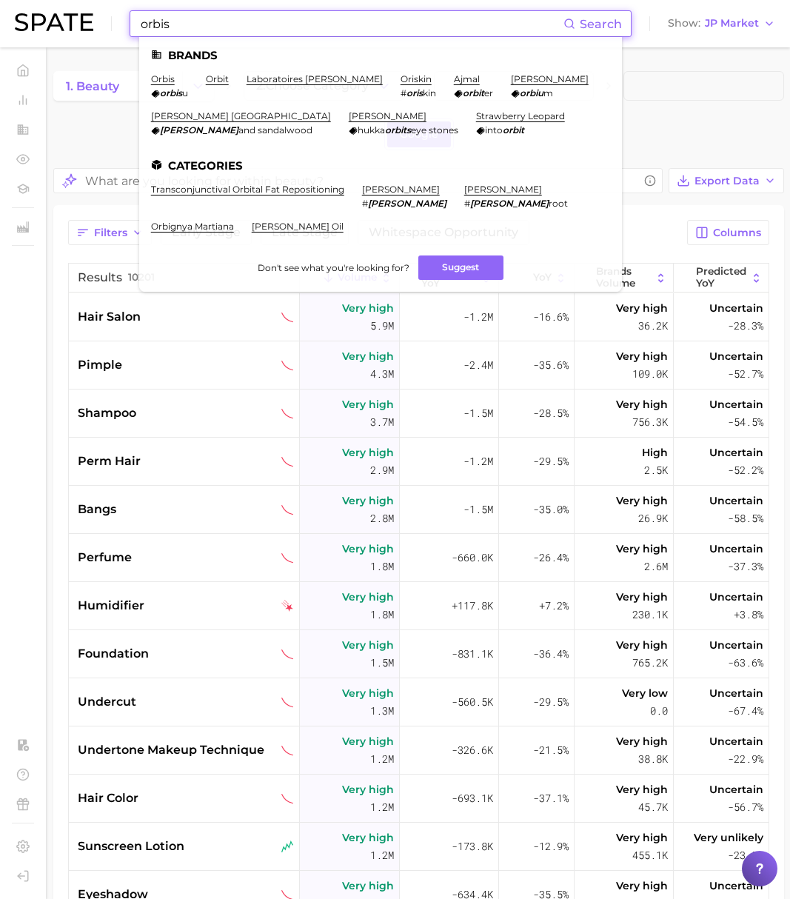
drag, startPoint x: 141, startPoint y: 19, endPoint x: 109, endPoint y: 19, distance: 32.6
click at [109, 19] on div "orbis Search Brands orbis orbis u orbit laboratoires [PERSON_NAME] oriskin # or…" at bounding box center [395, 23] width 761 height 47
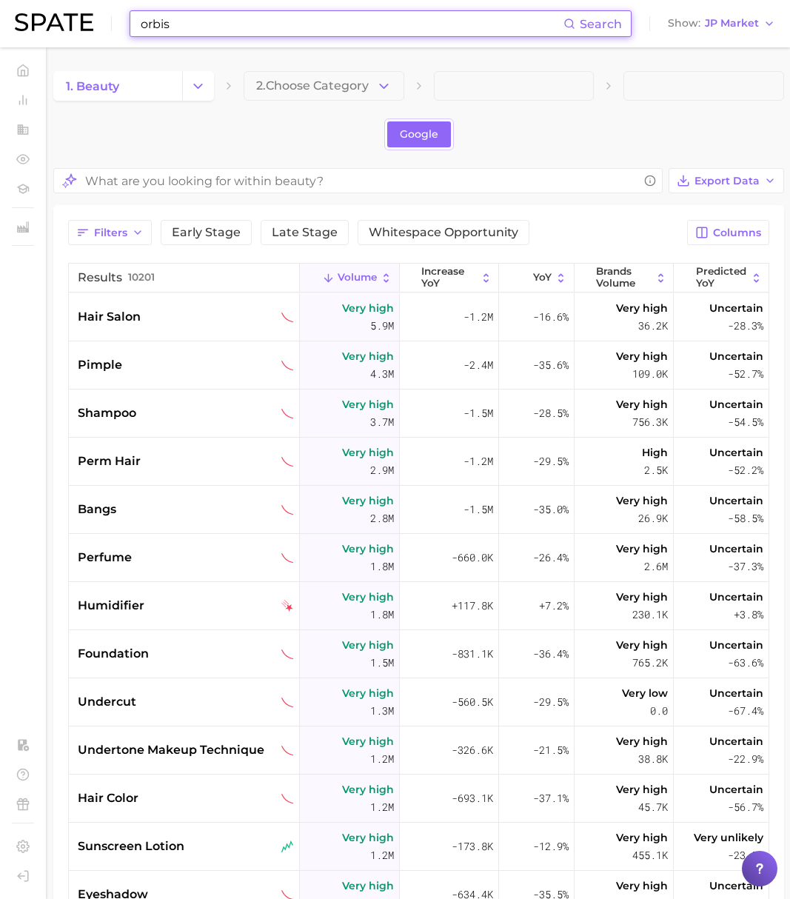
click at [158, 33] on input "orbis" at bounding box center [351, 23] width 424 height 25
click at [190, 19] on input "orbis" at bounding box center [351, 23] width 424 height 25
type input "orbis"
click at [187, 54] on div "orbis Search Show JP Market Home Trends by Category Ingredients Hashtags Brands…" at bounding box center [395, 648] width 790 height 1203
click at [183, 21] on input "orbis" at bounding box center [351, 23] width 424 height 25
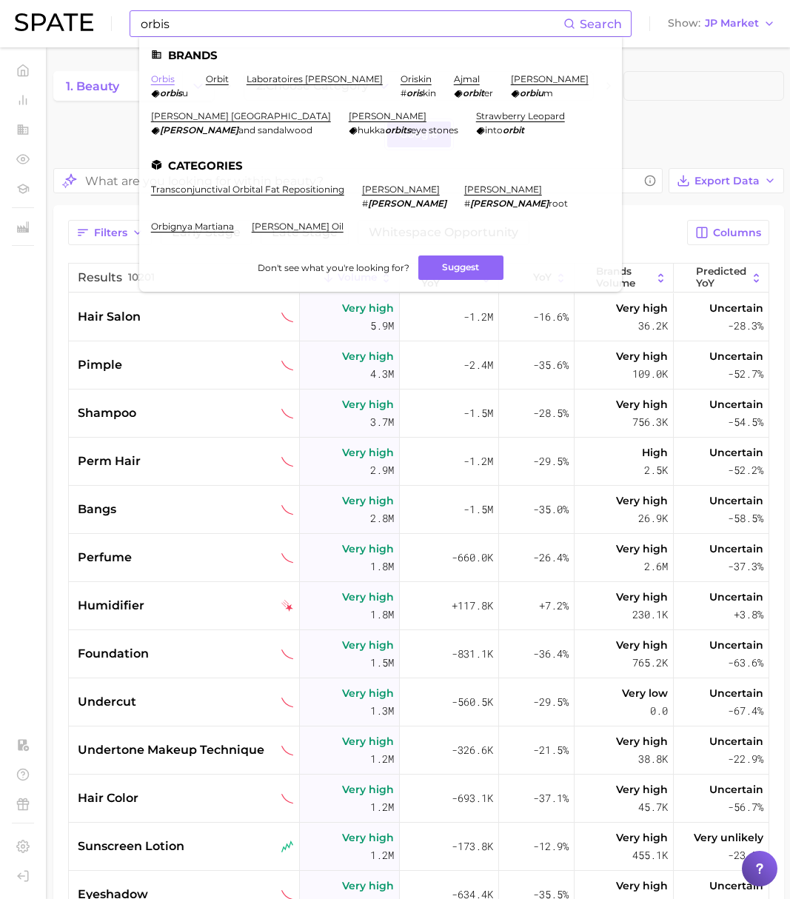
click at [169, 75] on link "orbis" at bounding box center [163, 78] width 24 height 11
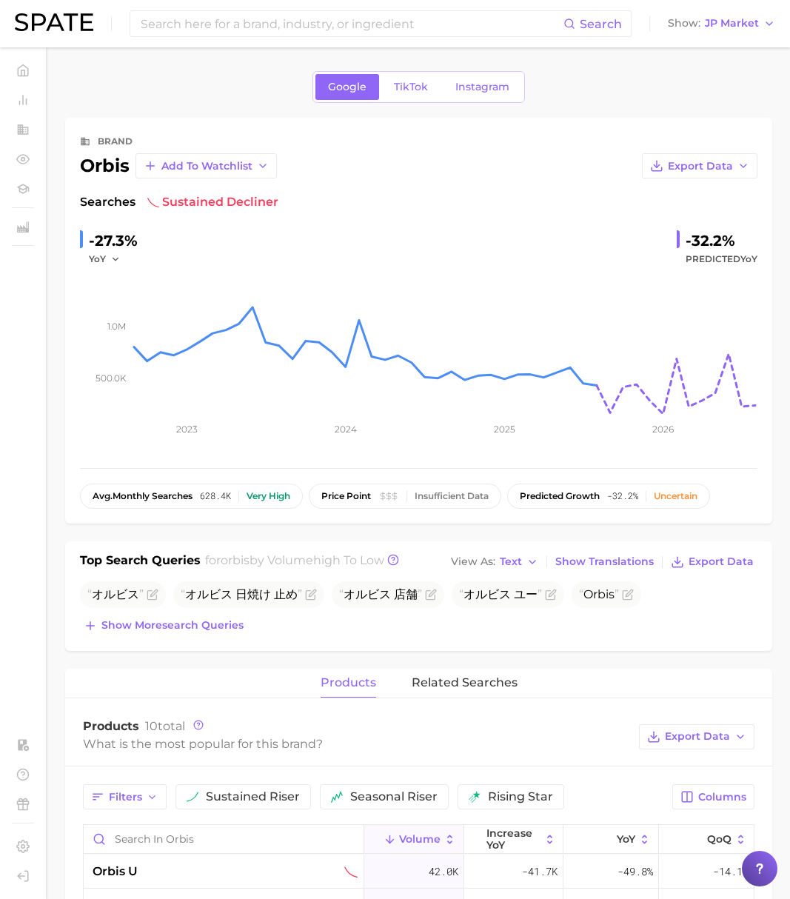
click at [119, 164] on div "orbis" at bounding box center [105, 166] width 50 height 18
copy div "orbis"
